Goal: Navigation & Orientation: Find specific page/section

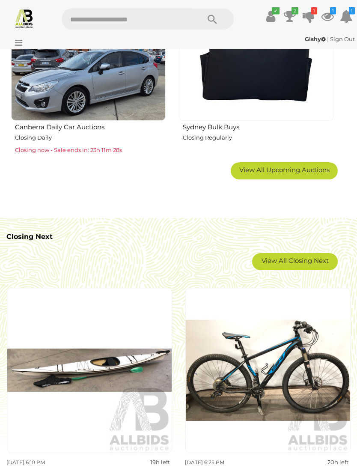
scroll to position [1066, 0]
click at [256, 170] on span "View All Upcoming Auctions" at bounding box center [284, 170] width 90 height 8
click at [0, 0] on img at bounding box center [0, 0] width 0 height 0
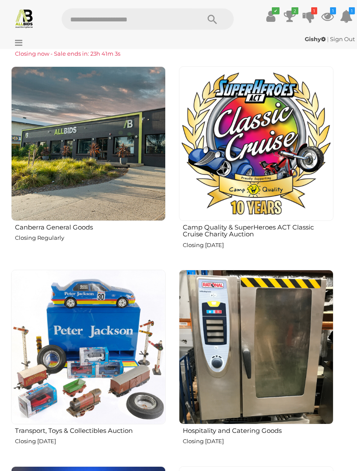
scroll to position [1358, 0]
click at [57, 397] on img at bounding box center [88, 346] width 154 height 154
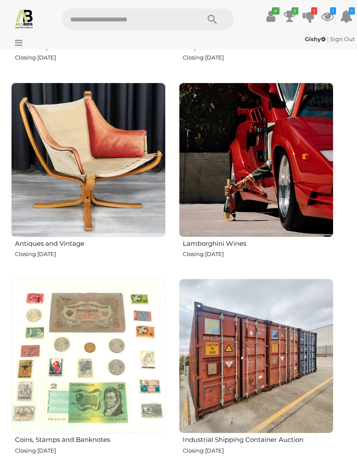
scroll to position [2331, 0]
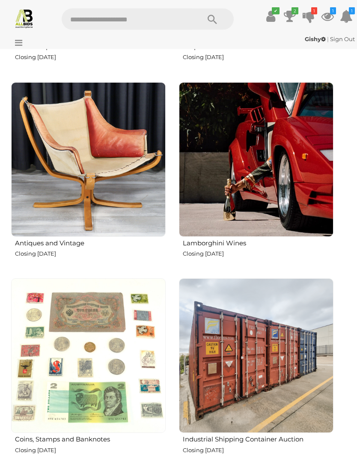
click at [33, 216] on img at bounding box center [88, 160] width 154 height 154
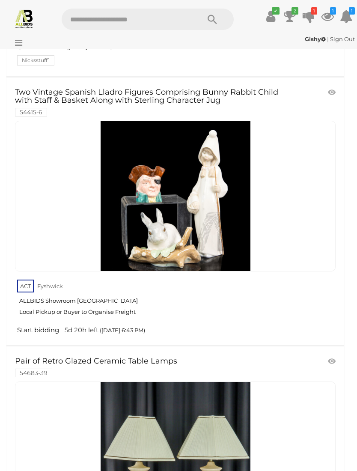
scroll to position [6715, 0]
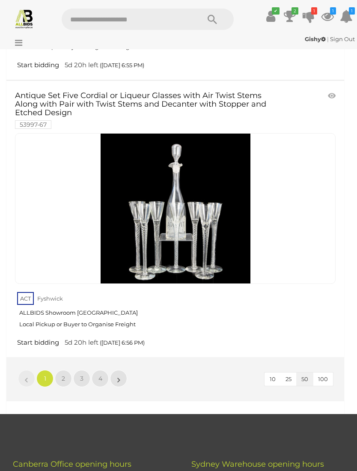
click at [67, 370] on link "2" at bounding box center [63, 378] width 17 height 17
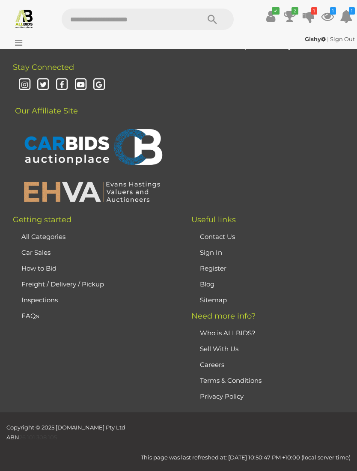
scroll to position [27, 0]
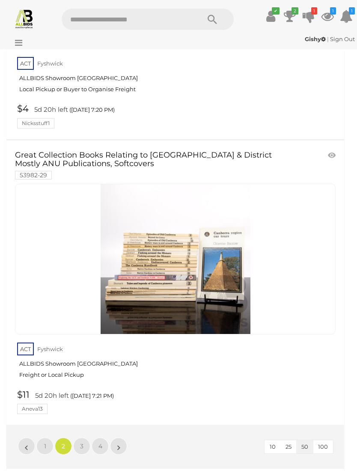
scroll to position [13438, 0]
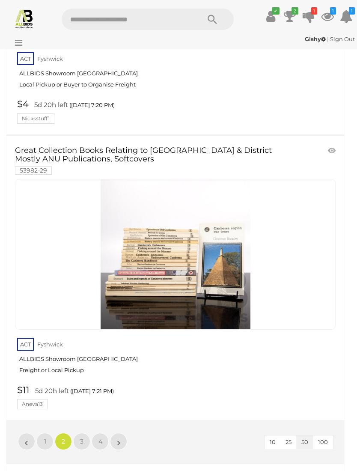
click at [79, 432] on link "3" at bounding box center [81, 440] width 17 height 17
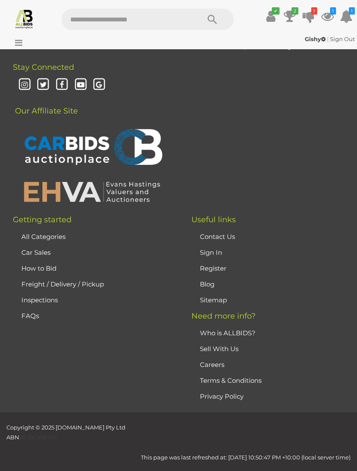
scroll to position [27, 0]
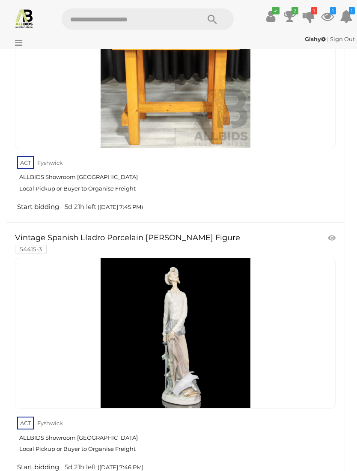
scroll to position [13348, 0]
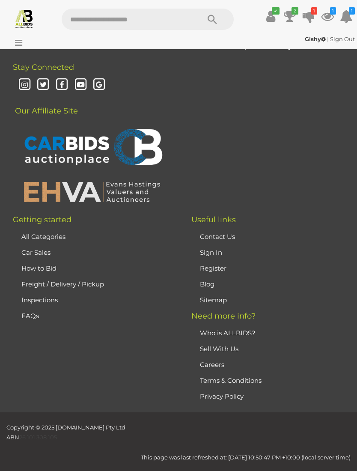
scroll to position [27, 0]
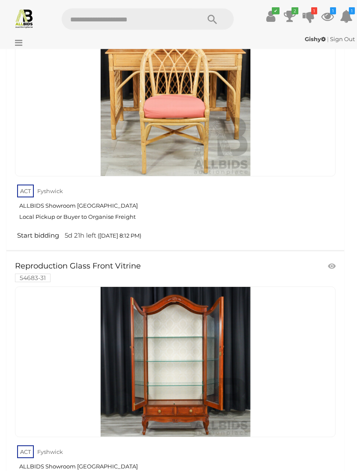
scroll to position [8258, 0]
click at [26, 16] on img at bounding box center [24, 19] width 20 height 20
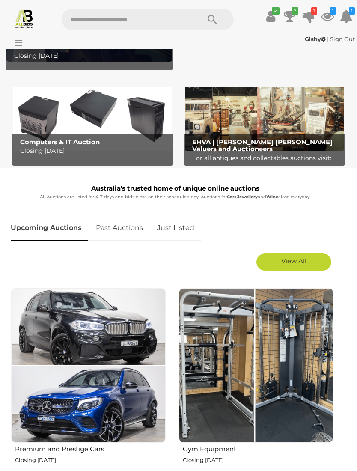
scroll to position [190, 0]
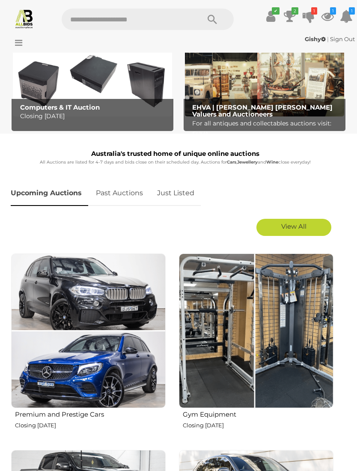
click at [296, 225] on span "View All" at bounding box center [293, 226] width 25 height 8
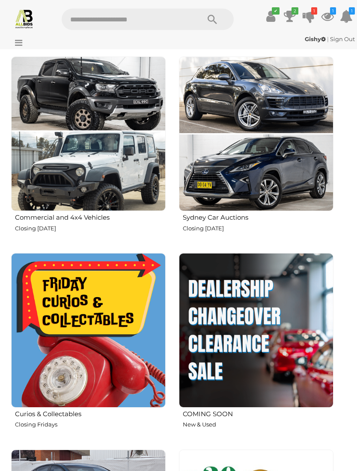
scroll to position [583, 0]
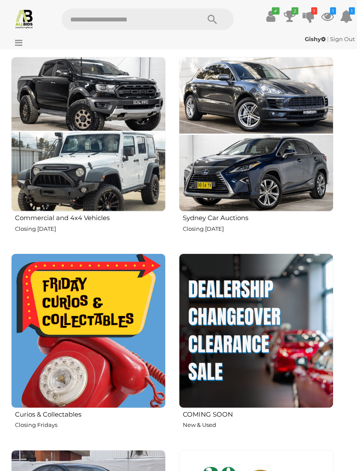
click at [41, 356] on img at bounding box center [88, 330] width 154 height 154
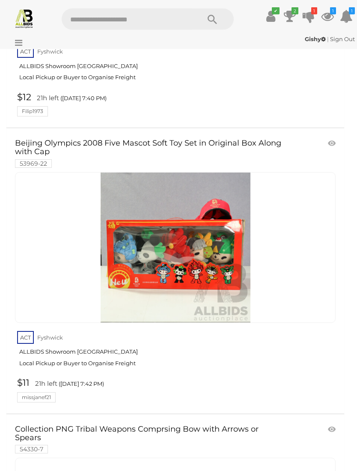
scroll to position [10852, 0]
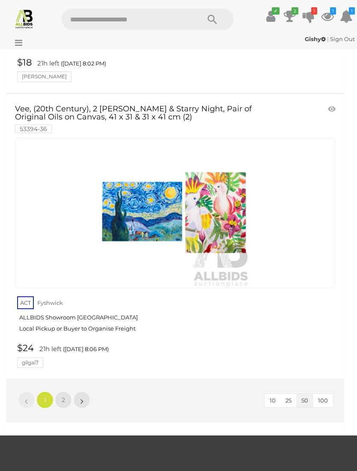
click at [68, 391] on link "2" at bounding box center [63, 399] width 17 height 17
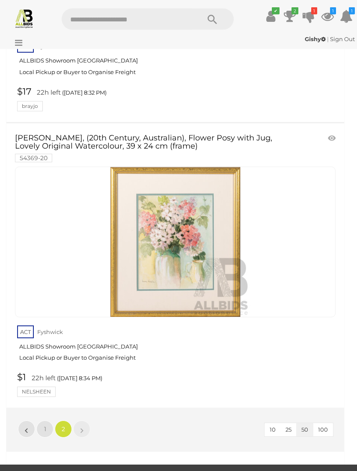
scroll to position [3715, 0]
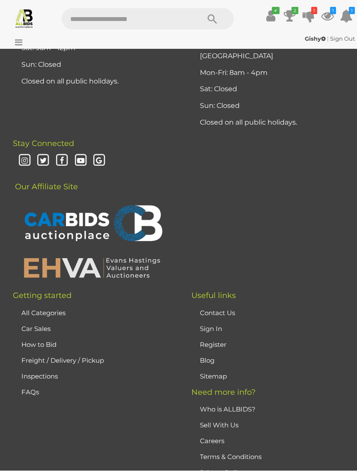
click at [87, 5] on div "✔ Track & Trace 2 1" at bounding box center [178, 16] width 357 height 32
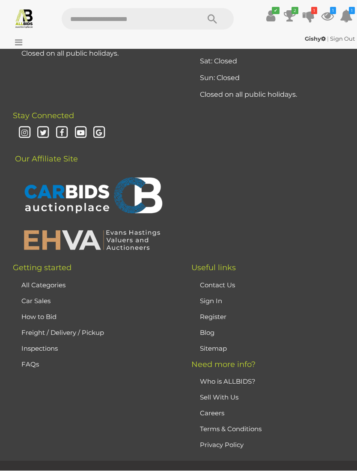
scroll to position [4230, 0]
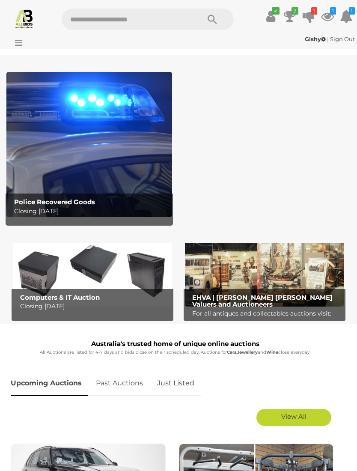
scroll to position [379, 0]
